Goal: Information Seeking & Learning: Learn about a topic

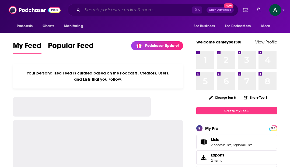
click at [125, 7] on input "Search podcasts, credits, & more..." at bounding box center [137, 10] width 110 height 9
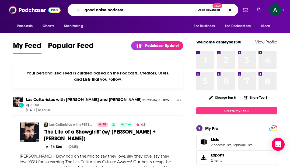
type input "good noise podcast"
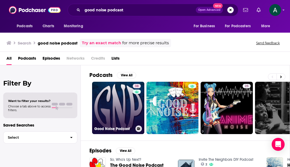
click at [108, 86] on link "38 Good Noise Podcast" at bounding box center [118, 108] width 52 height 52
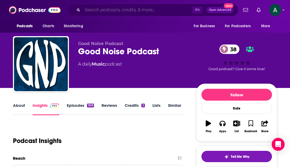
click at [106, 8] on input "Search podcasts, credits, & more..." at bounding box center [137, 10] width 110 height 9
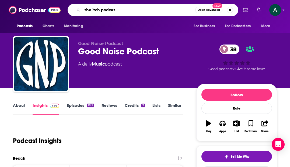
type input "the itch podcast"
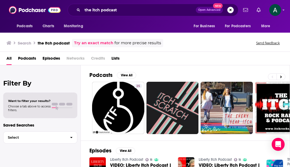
click at [221, 69] on div "Podcasts View All 25 4 27 + 155" at bounding box center [189, 102] width 201 height 75
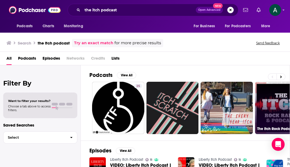
click at [268, 108] on link "4 The Itch Rock Podcast" at bounding box center [281, 108] width 52 height 52
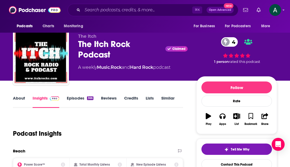
scroll to position [3, 0]
